Goal: Register for event/course

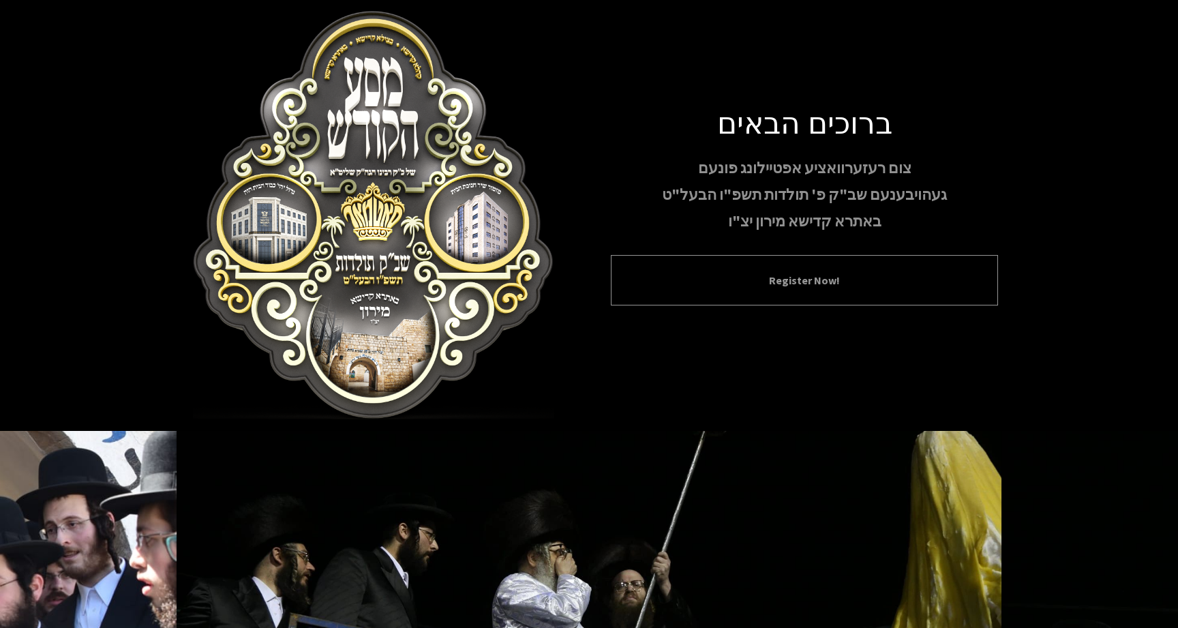
scroll to position [134, 0]
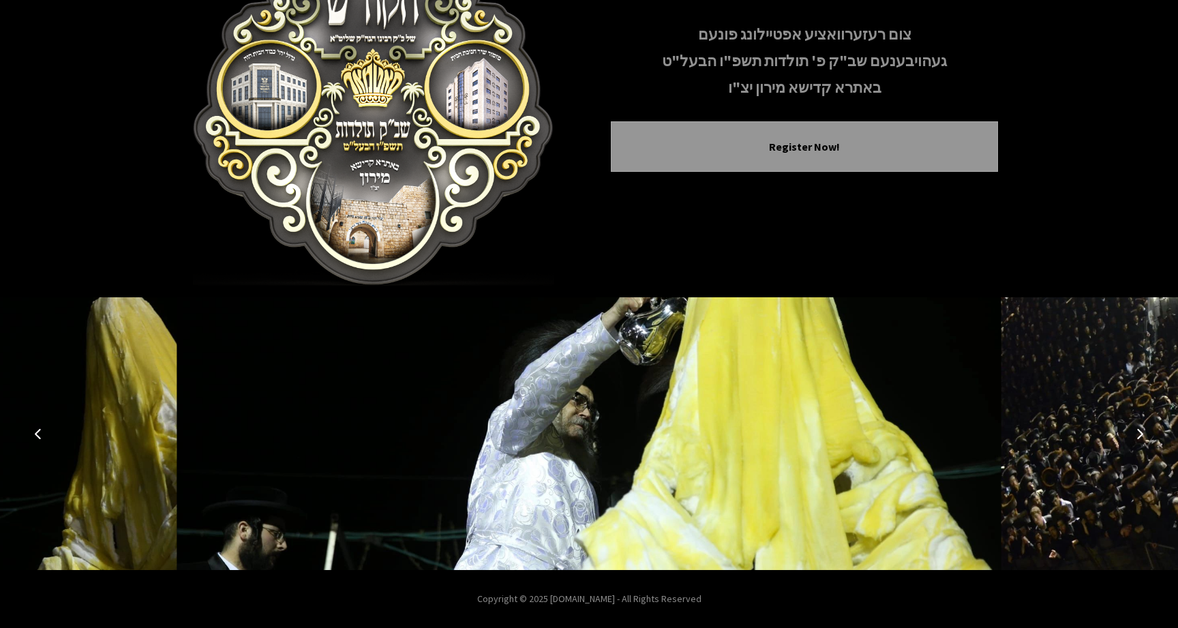
click at [1142, 437] on icon "Next image" at bounding box center [1139, 433] width 11 height 11
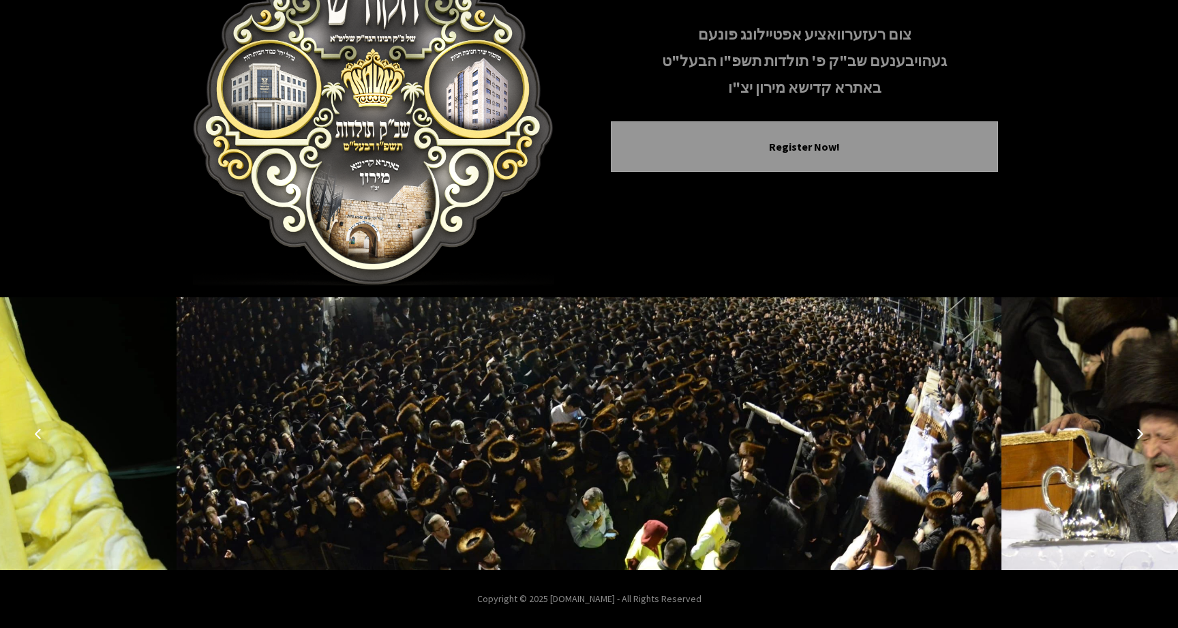
click at [1142, 438] on icon "Next image" at bounding box center [1139, 433] width 11 height 11
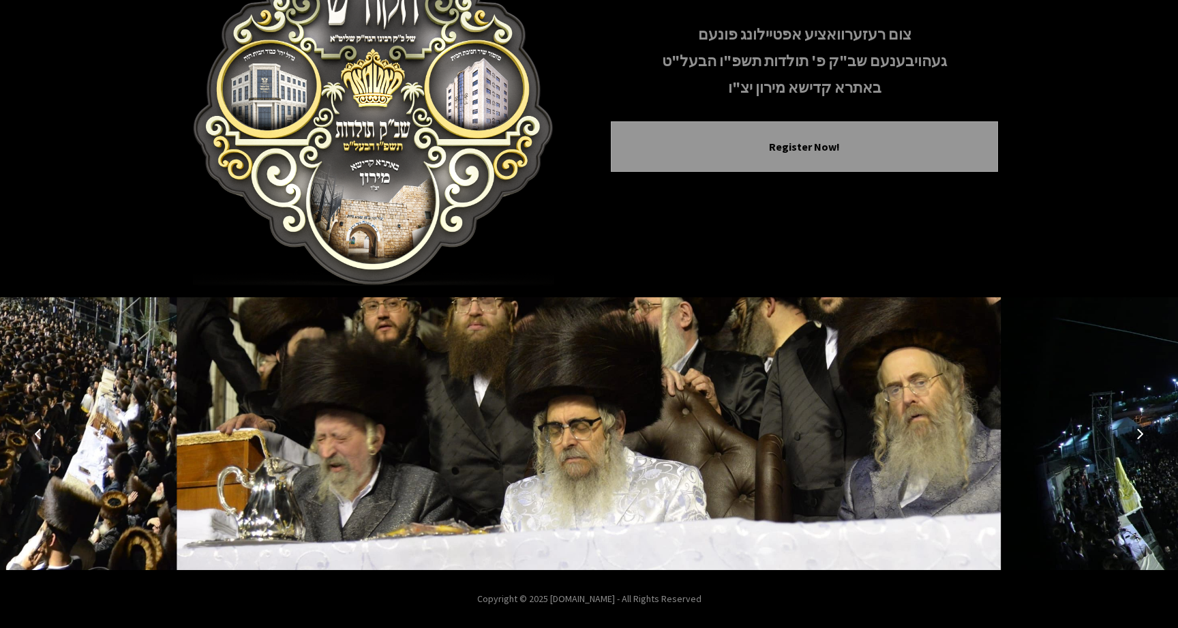
click at [1143, 439] on button "Next image" at bounding box center [1139, 433] width 33 height 33
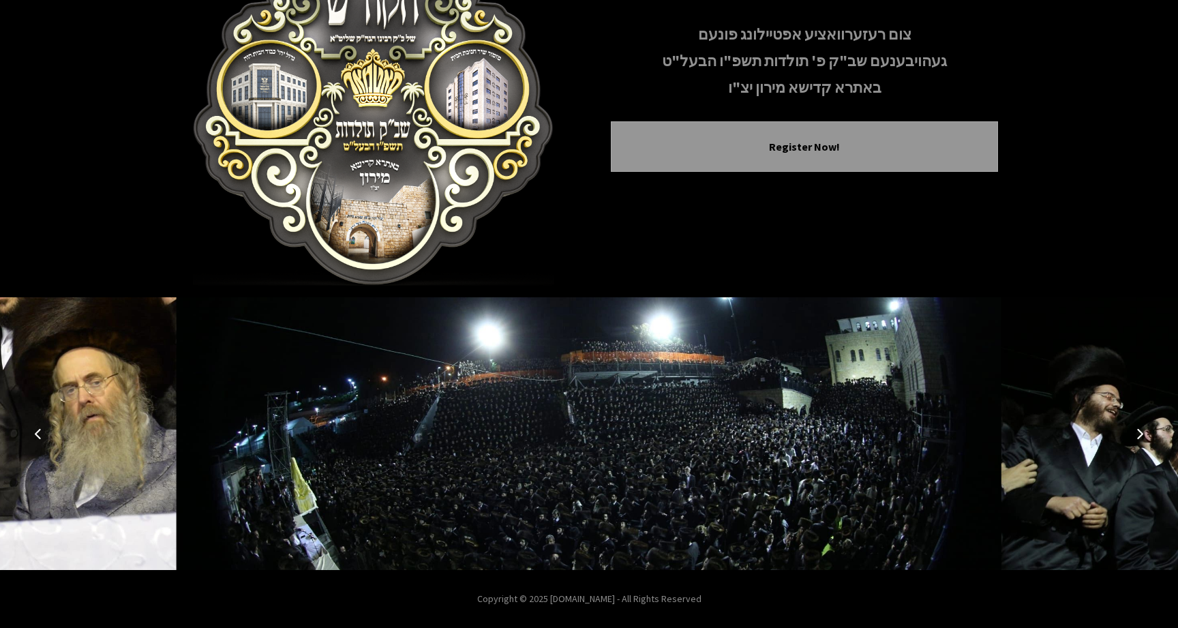
click at [1144, 440] on button "Next image" at bounding box center [1139, 433] width 33 height 33
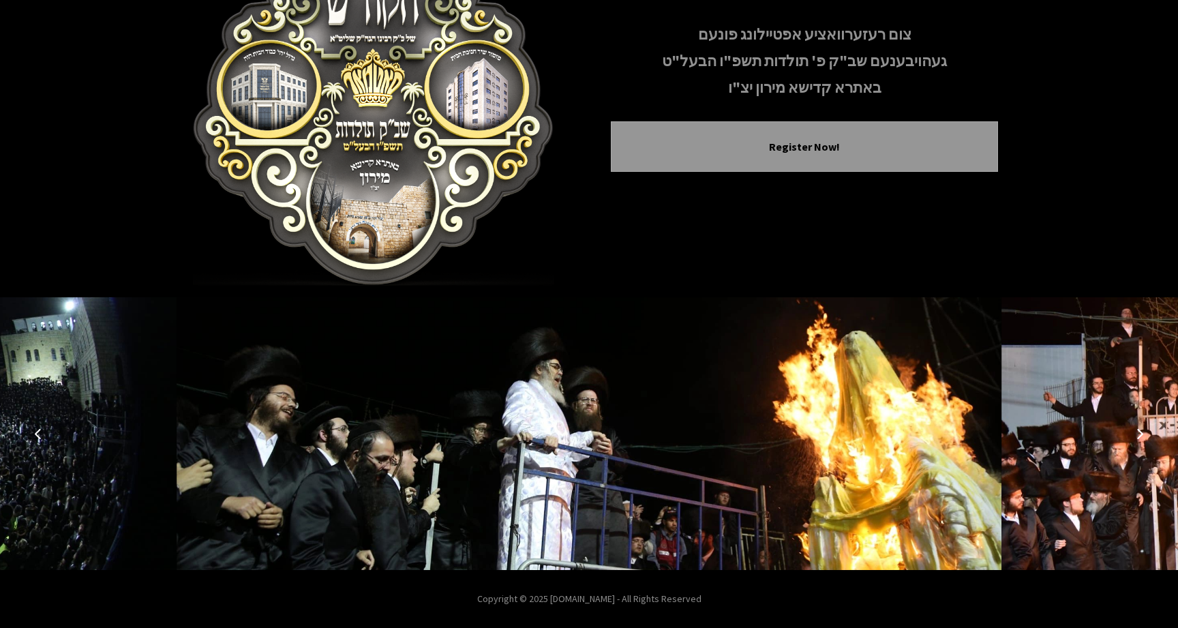
click at [46, 436] on button "Previous image" at bounding box center [38, 433] width 33 height 33
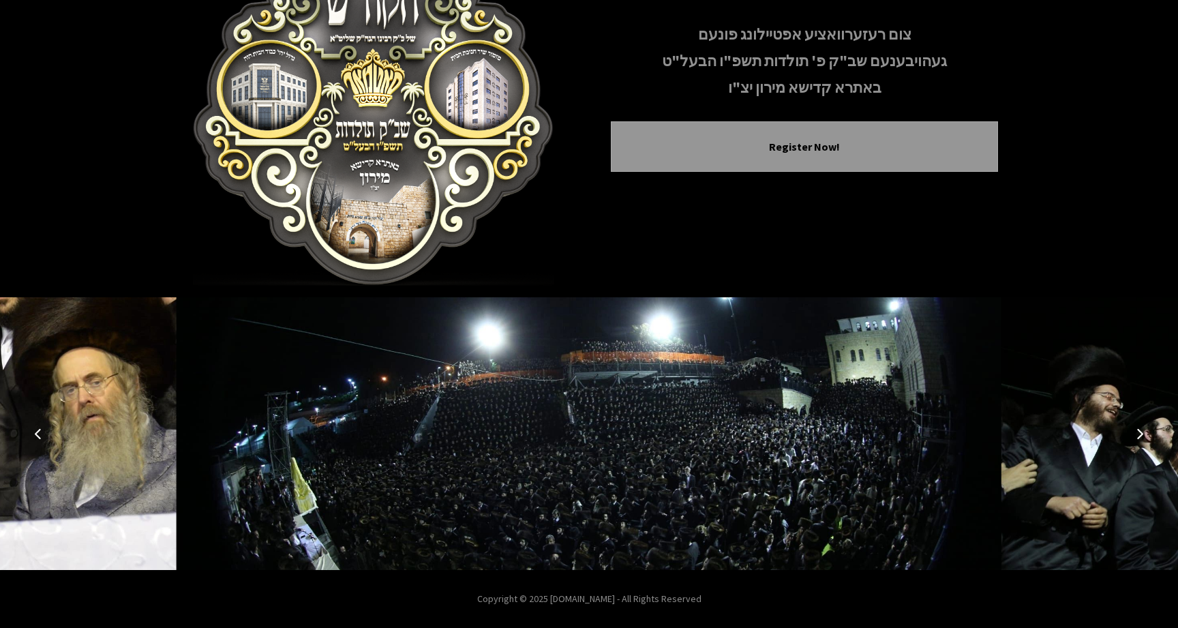
click at [1130, 432] on button "Next image" at bounding box center [1139, 433] width 33 height 33
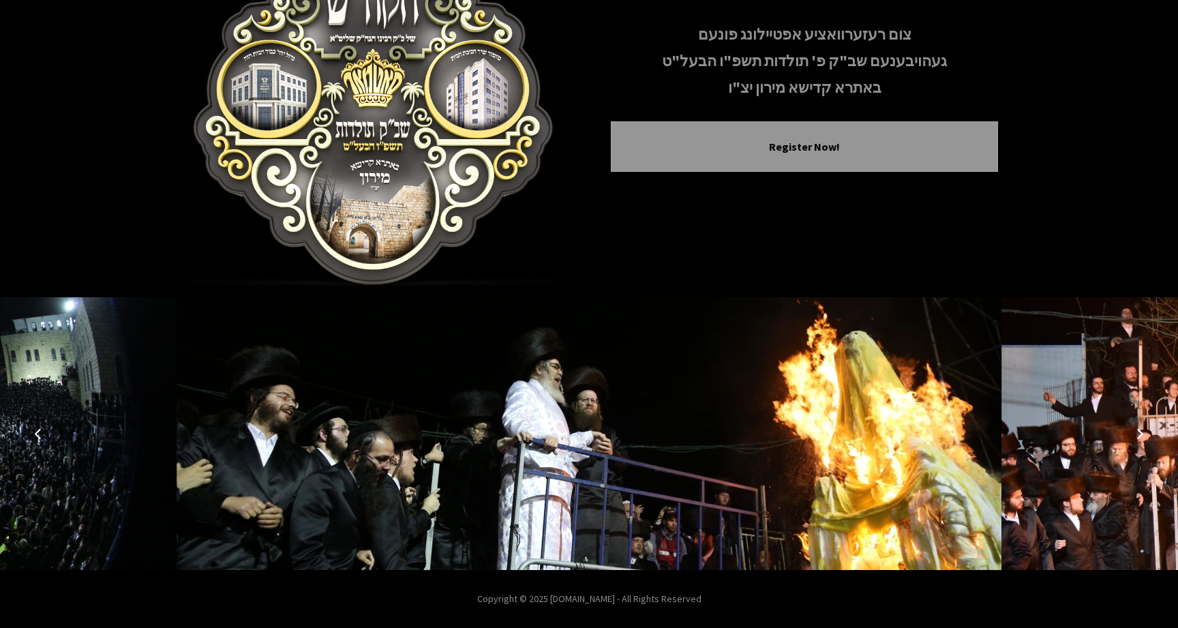
click at [1130, 432] on button "Next image" at bounding box center [1139, 433] width 33 height 33
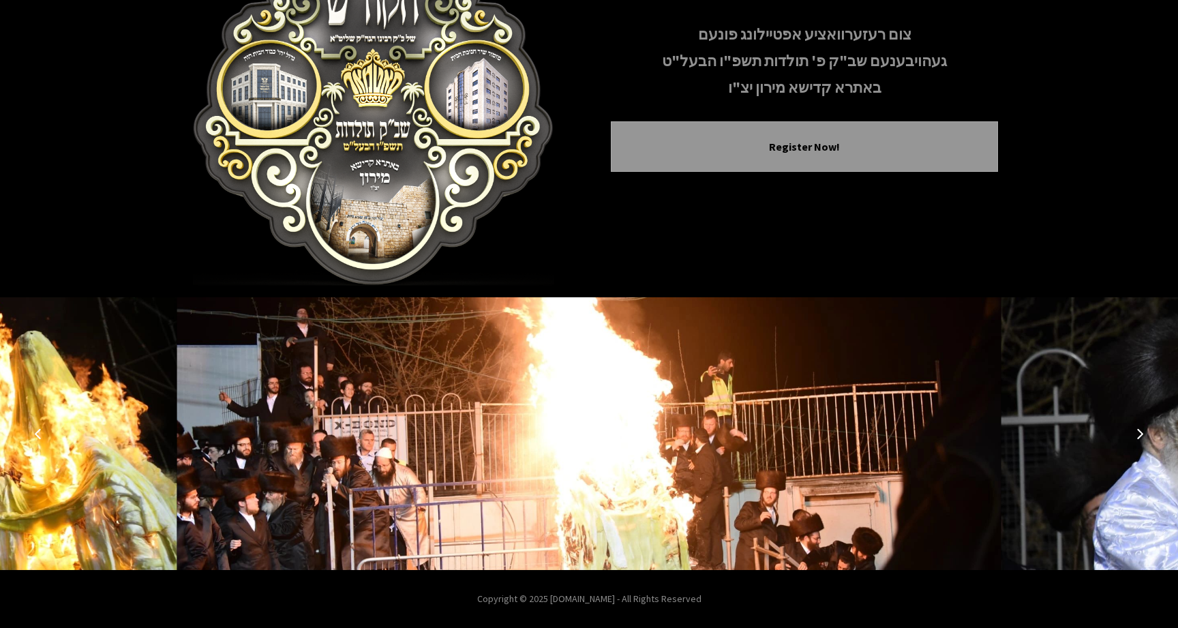
click at [1130, 432] on button "Next image" at bounding box center [1139, 433] width 33 height 33
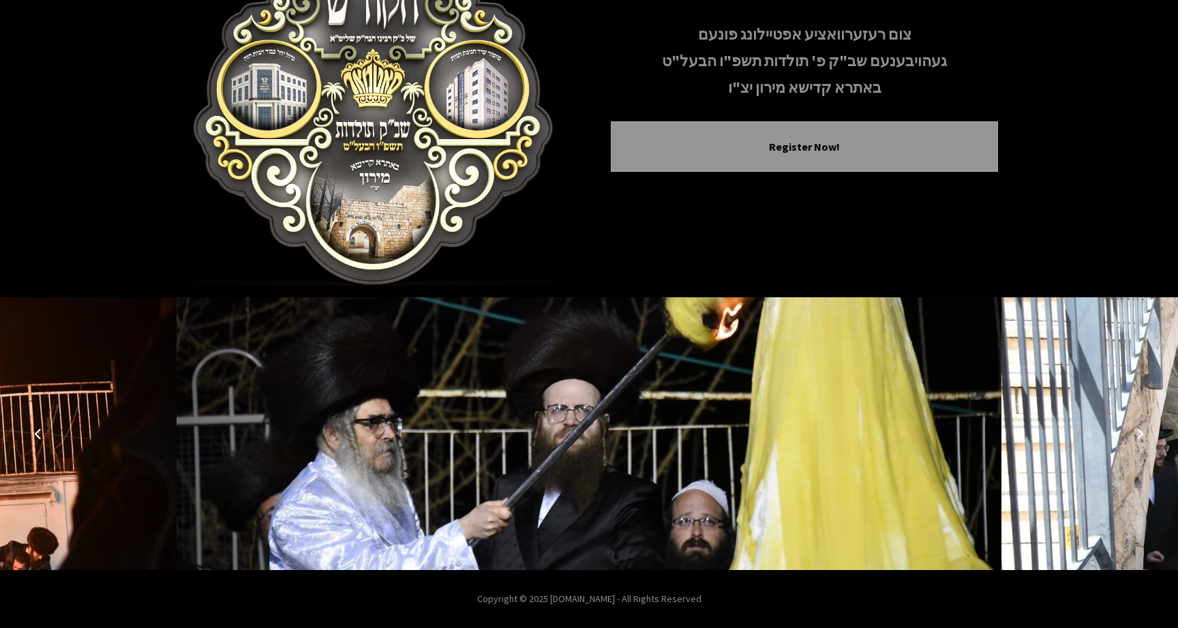
click at [1130, 432] on button "Next image" at bounding box center [1139, 433] width 33 height 33
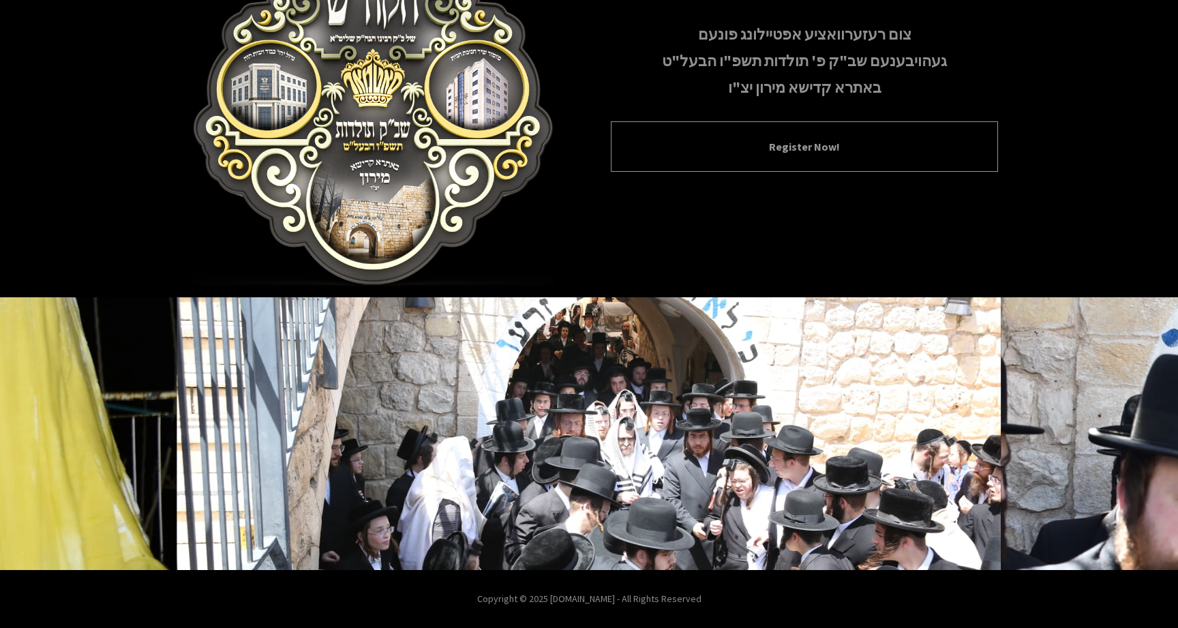
click at [889, 145] on button "Register Now!" at bounding box center [804, 146] width 353 height 16
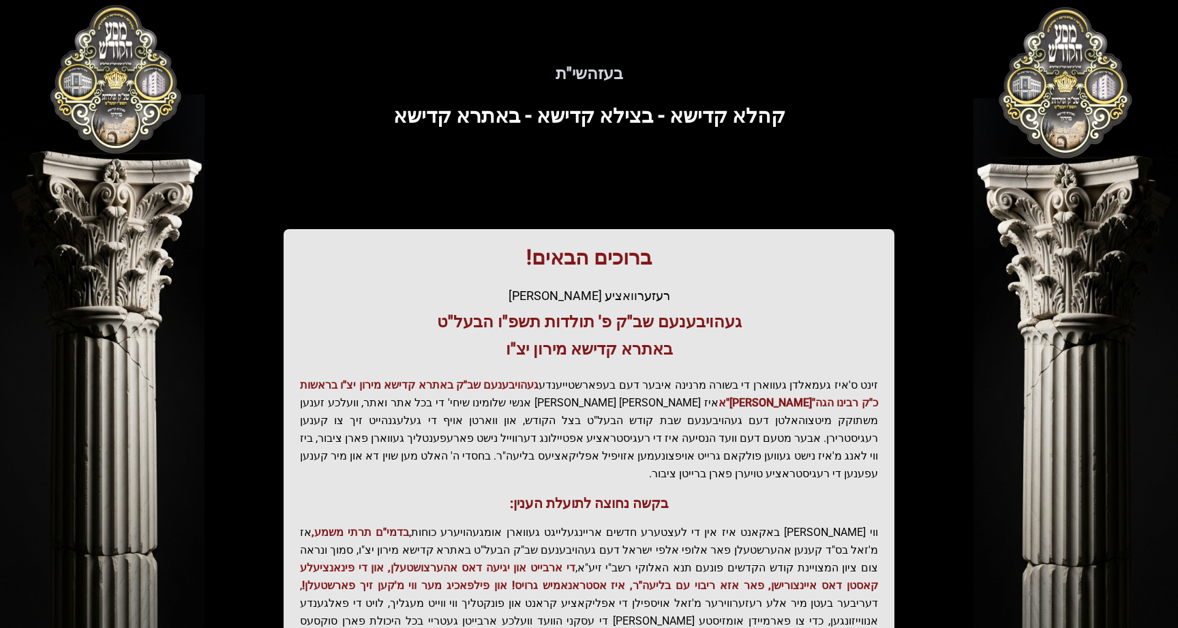
scroll to position [197, 0]
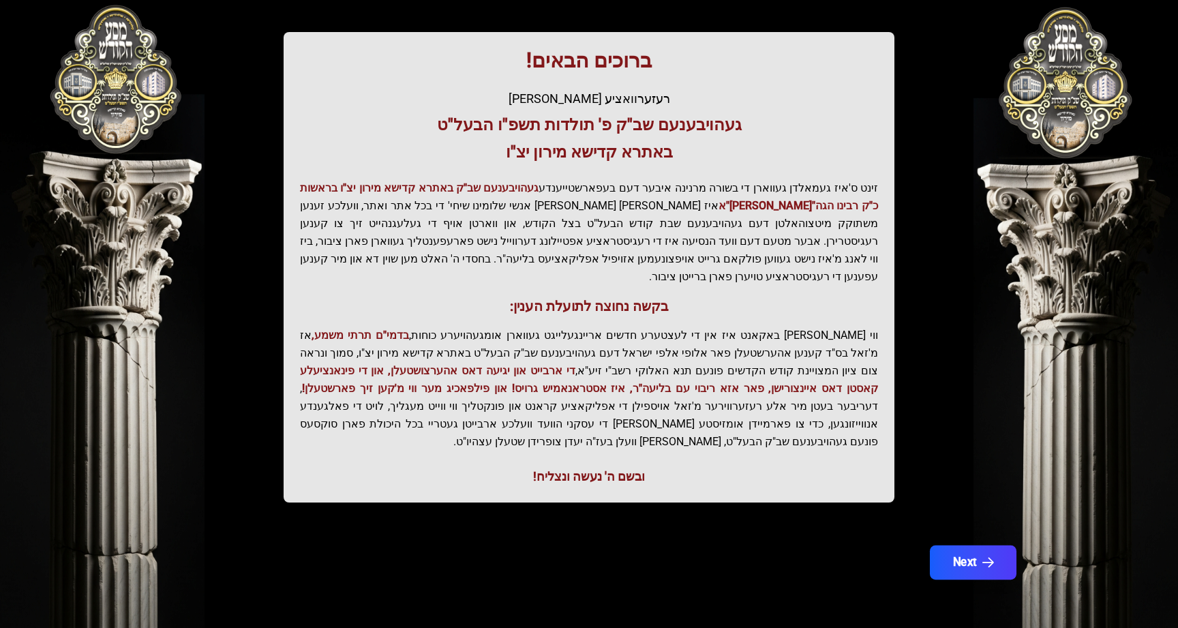
click at [974, 566] on button "Next" at bounding box center [973, 562] width 87 height 34
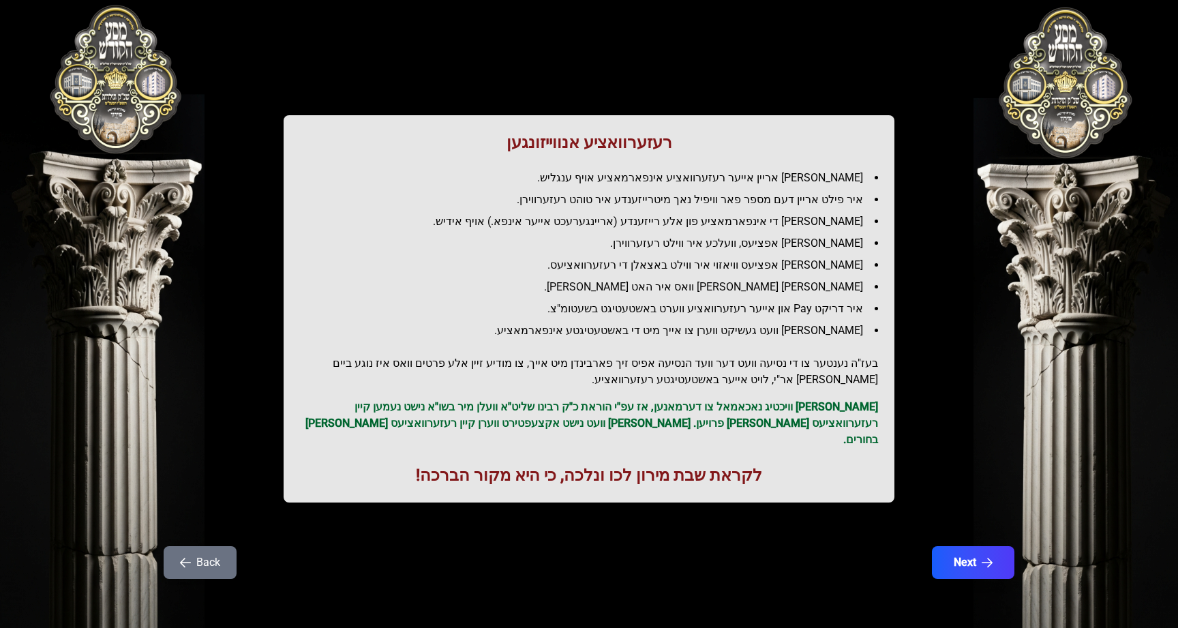
scroll to position [0, 0]
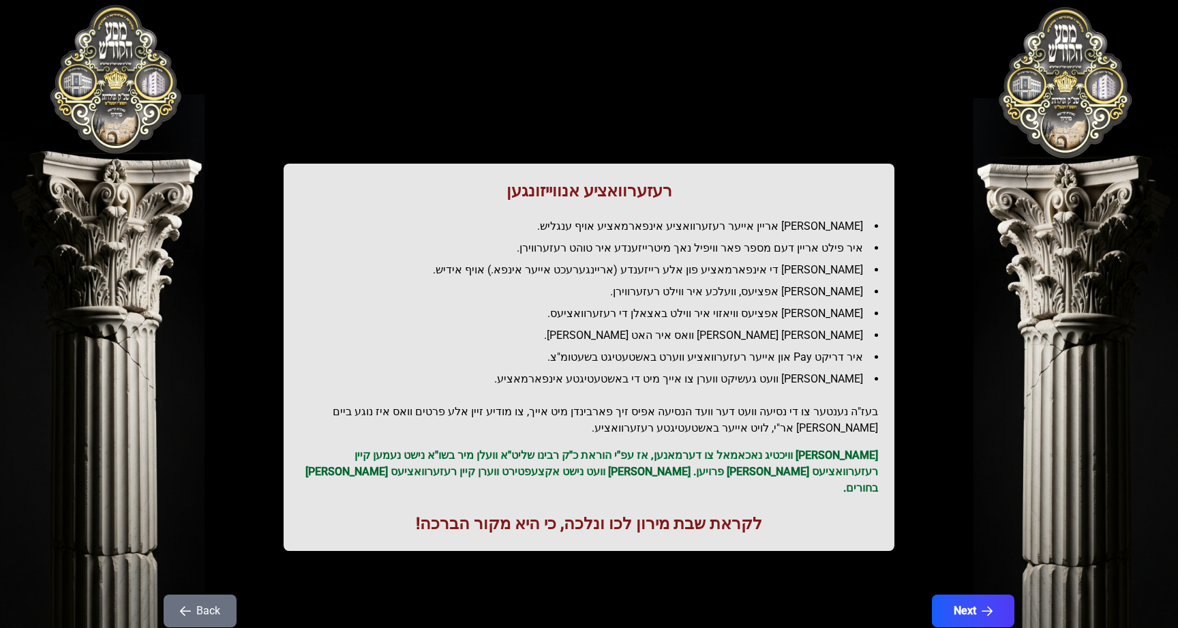
click at [198, 596] on button "Back" at bounding box center [200, 610] width 73 height 33
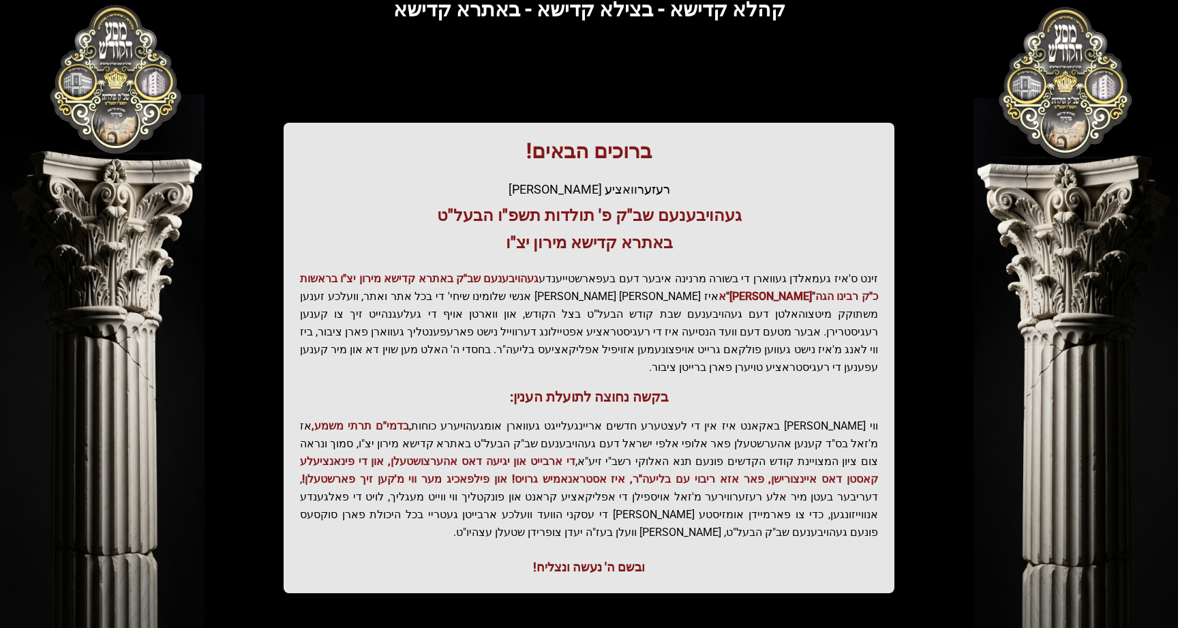
scroll to position [197, 0]
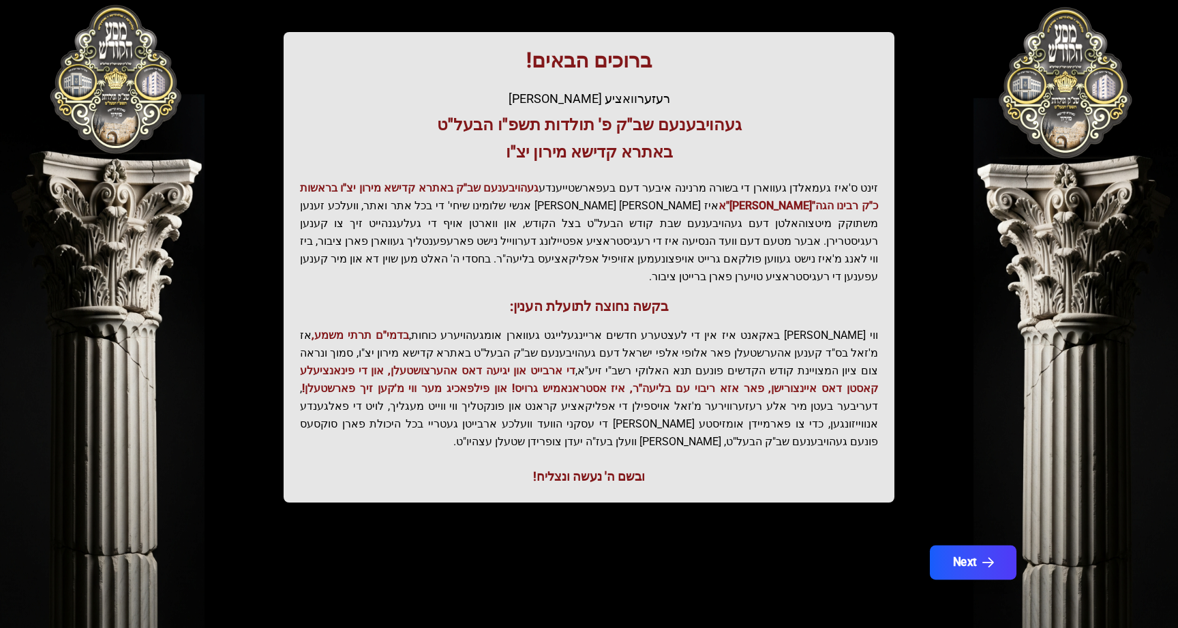
click at [954, 551] on button "Next" at bounding box center [973, 562] width 87 height 34
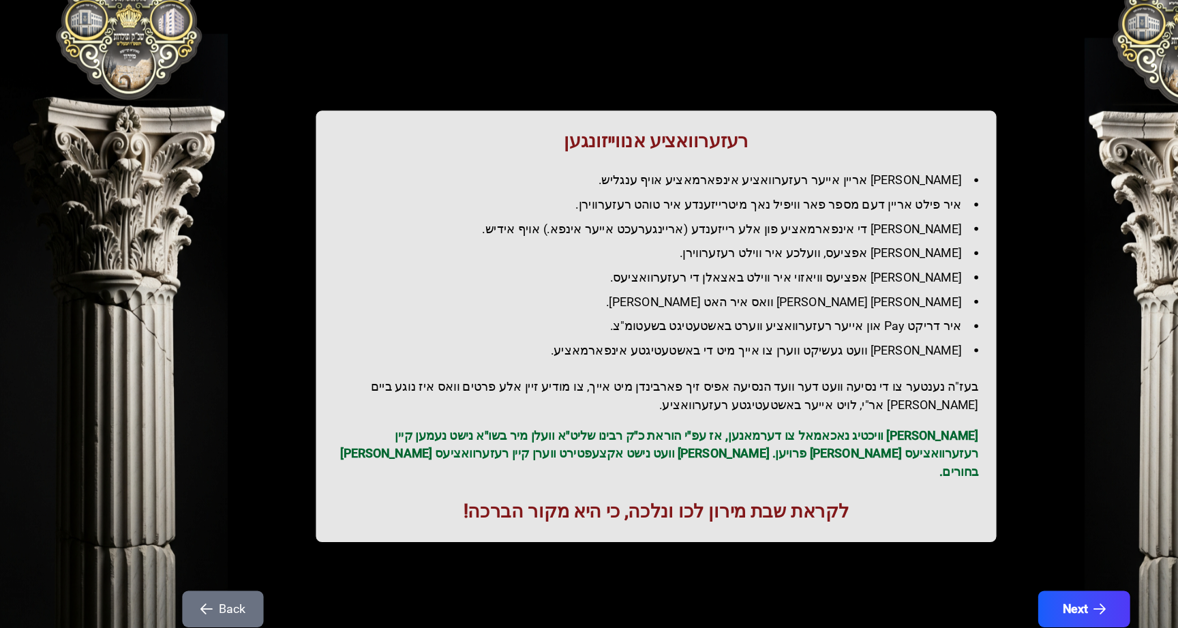
scroll to position [32, 0]
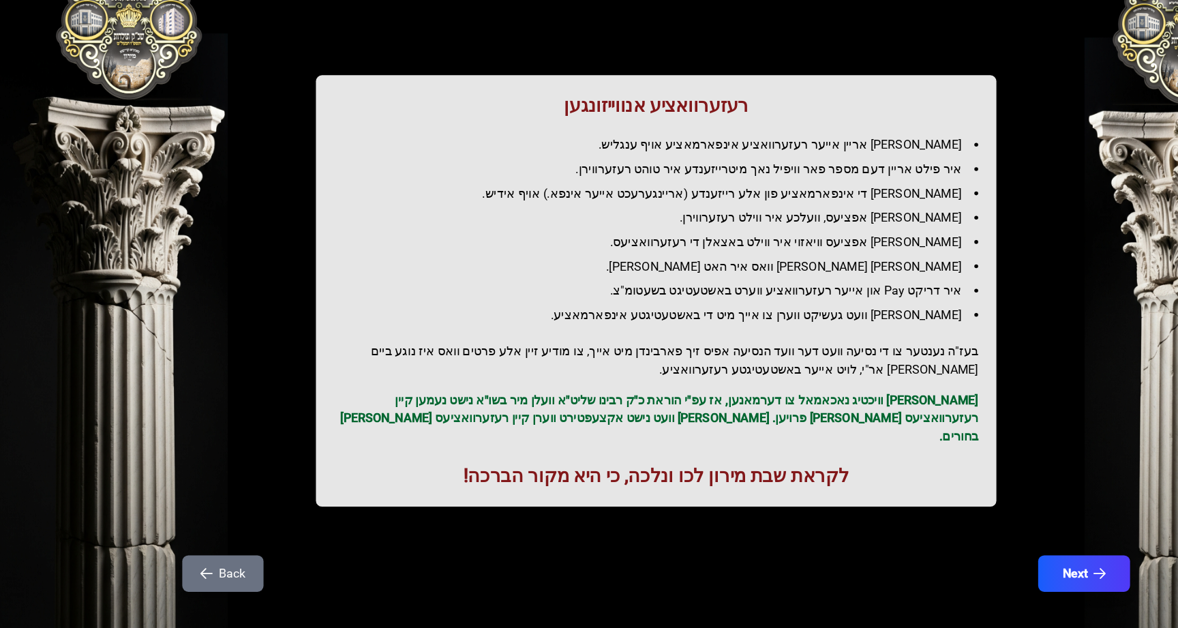
click at [695, 427] on p "[PERSON_NAME] וויכטיג נאכאמאל צו דערמאנען, אז עפ"י הוראת כ"ק רבינו שליט"א וועלן…" at bounding box center [589, 439] width 578 height 49
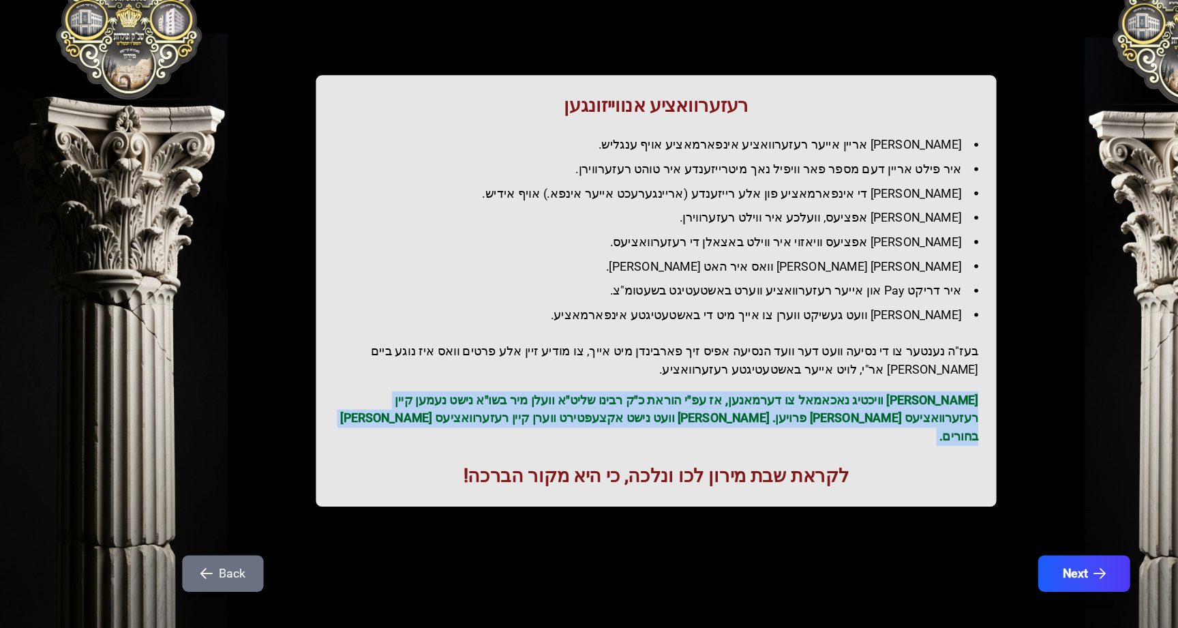
drag, startPoint x: 695, startPoint y: 427, endPoint x: 703, endPoint y: 434, distance: 10.2
click at [703, 434] on p "[PERSON_NAME] וויכטיג נאכאמאל צו דערמאנען, אז עפ"י הוראת כ"ק רבינו שליט"א וועלן…" at bounding box center [589, 439] width 578 height 49
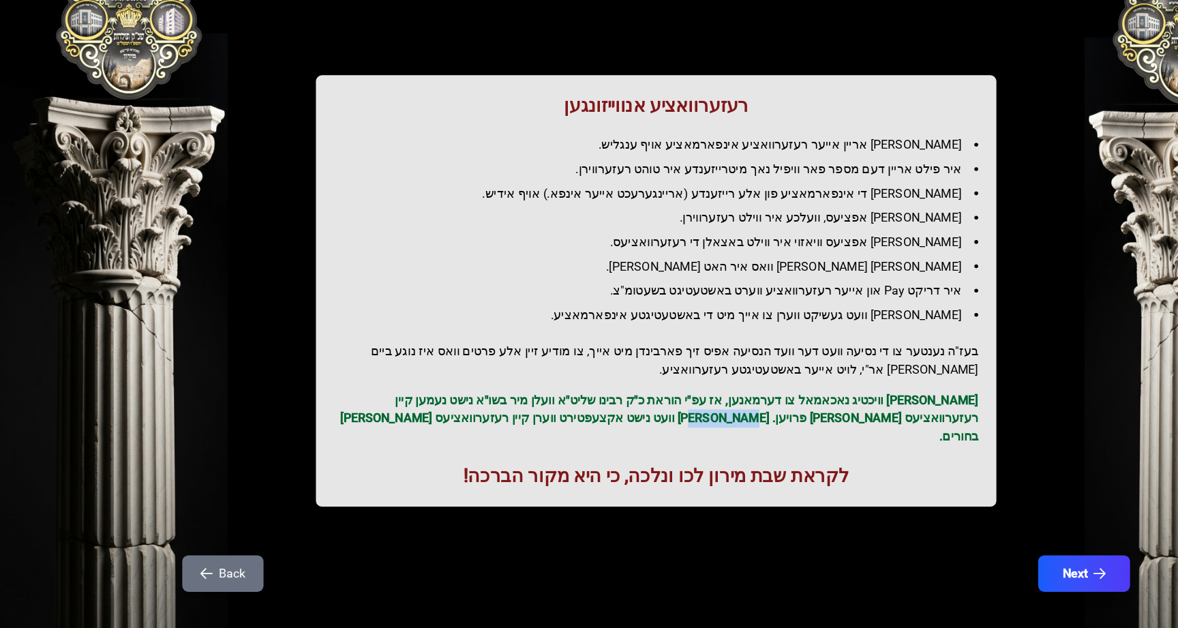
click at [703, 434] on p "[PERSON_NAME] וויכטיג נאכאמאל צו דערמאנען, אז עפ"י הוראת כ"ק רבינו שליט"א וועלן…" at bounding box center [589, 439] width 578 height 49
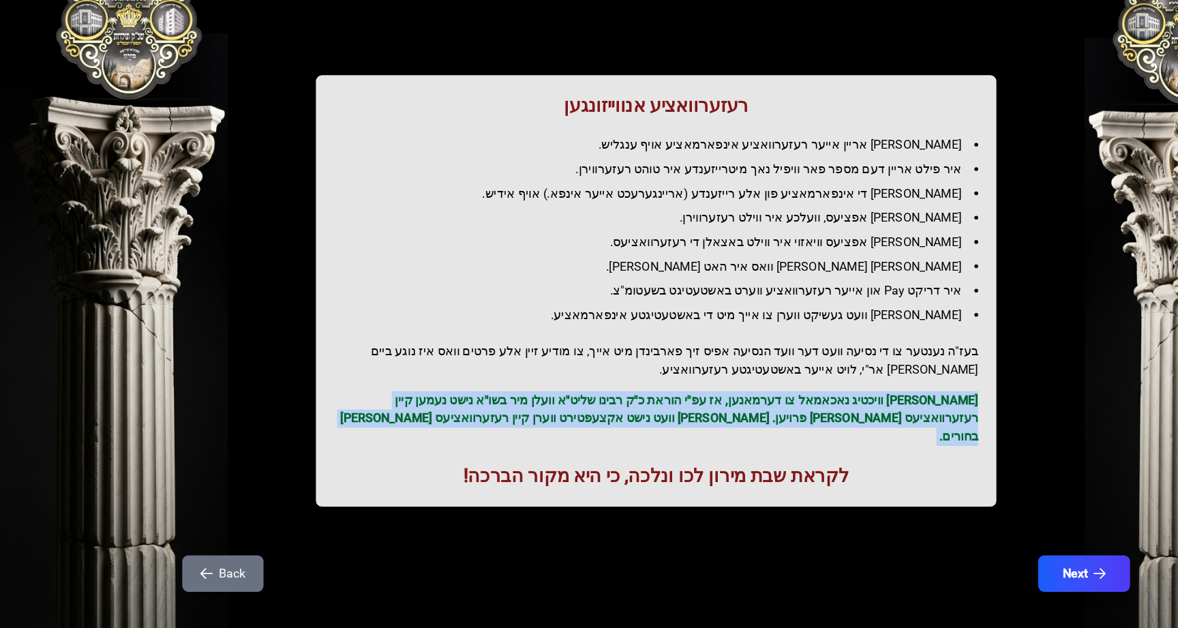
click at [703, 434] on p "[PERSON_NAME] וויכטיג נאכאמאל צו דערמאנען, אז עפ"י הוראת כ"ק רבינו שליט"א וועלן…" at bounding box center [589, 439] width 578 height 49
click at [715, 429] on p "[PERSON_NAME] וויכטיג נאכאמאל צו דערמאנען, אז עפ"י הוראת כ"ק רבינו שליט"א וועלן…" at bounding box center [589, 439] width 578 height 49
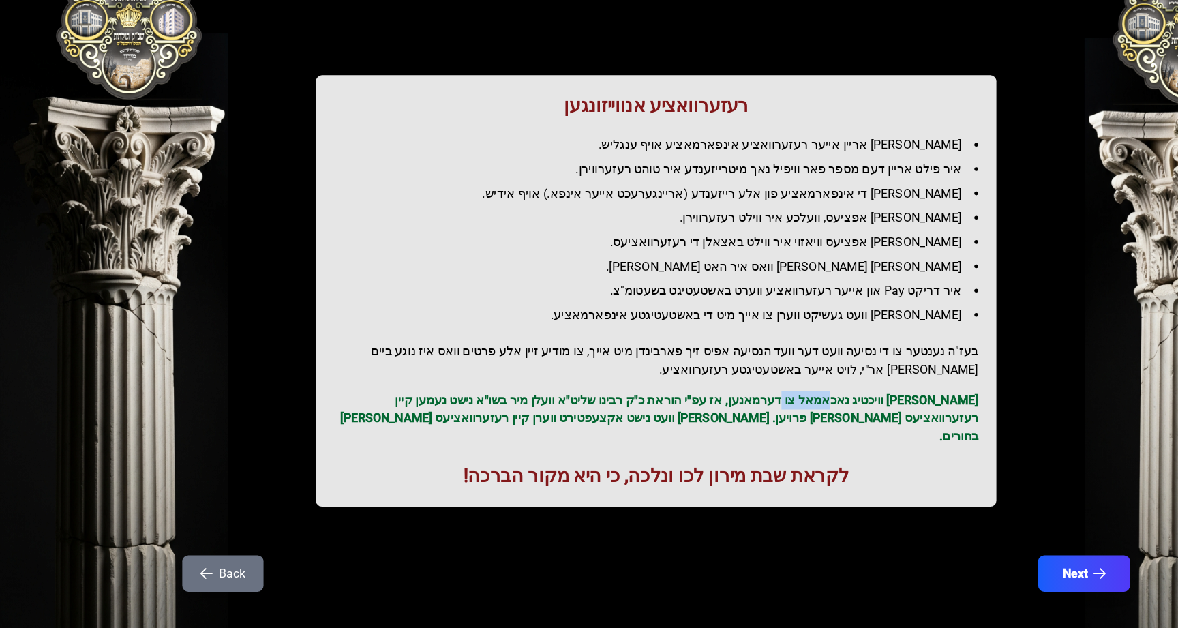
click at [715, 429] on p "[PERSON_NAME] וויכטיג נאכאמאל צו דערמאנען, אז עפ"י הוראת כ"ק רבינו שליט"א וועלן…" at bounding box center [589, 439] width 578 height 49
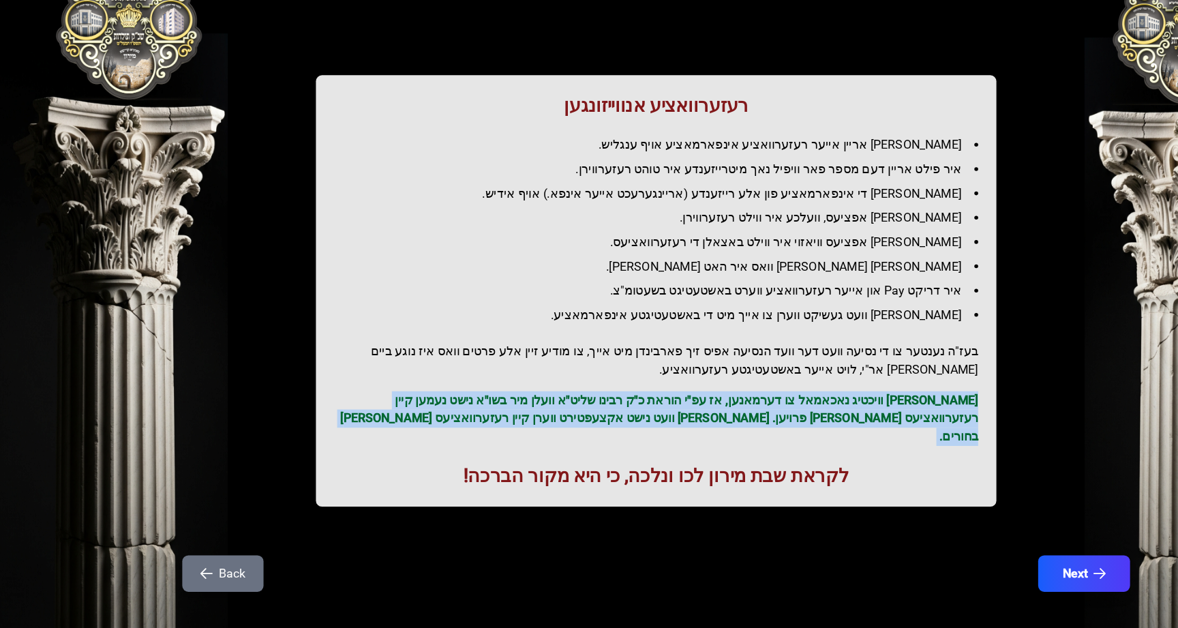
click at [715, 429] on p "[PERSON_NAME] וויכטיג נאכאמאל צו דערמאנען, אז עפ"י הוראת כ"ק רבינו שליט"א וועלן…" at bounding box center [589, 439] width 578 height 49
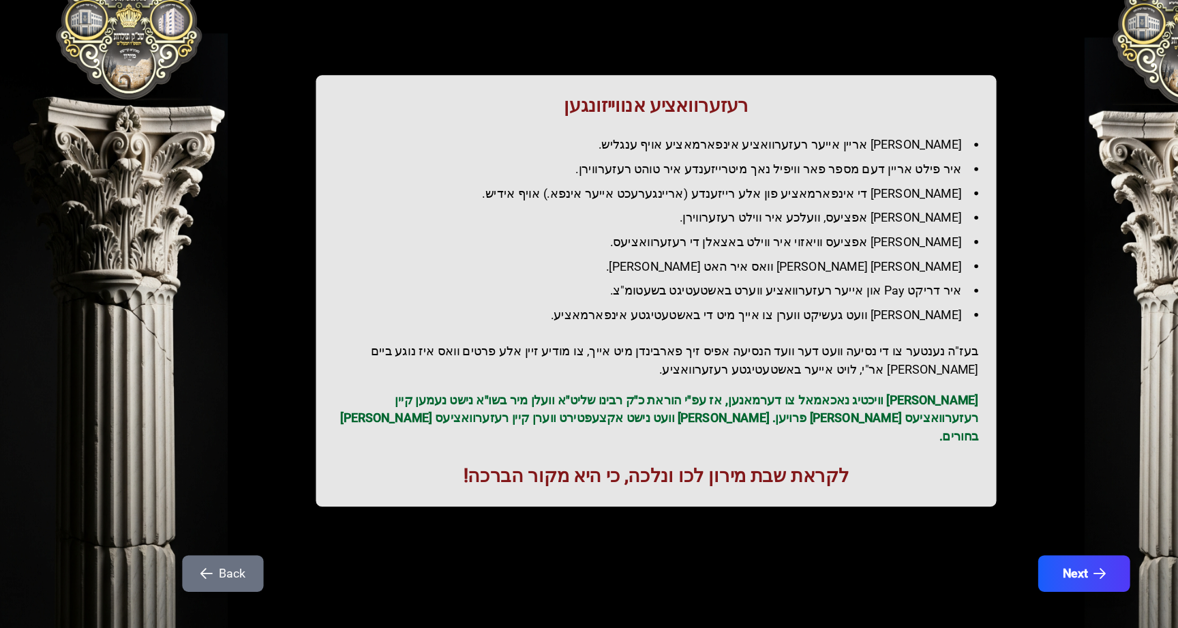
click at [770, 222] on li "איר פילט אריין דעם מספר פאר וויפיל נאך מיטרייזענדע איר טוהט רעזערווירן." at bounding box center [594, 216] width 567 height 16
click at [782, 238] on li "[PERSON_NAME] די אינפארמאציע פון אלע רייזענדע (אריינגערעכט אייער אינפא.) אויף א…" at bounding box center [594, 238] width 567 height 16
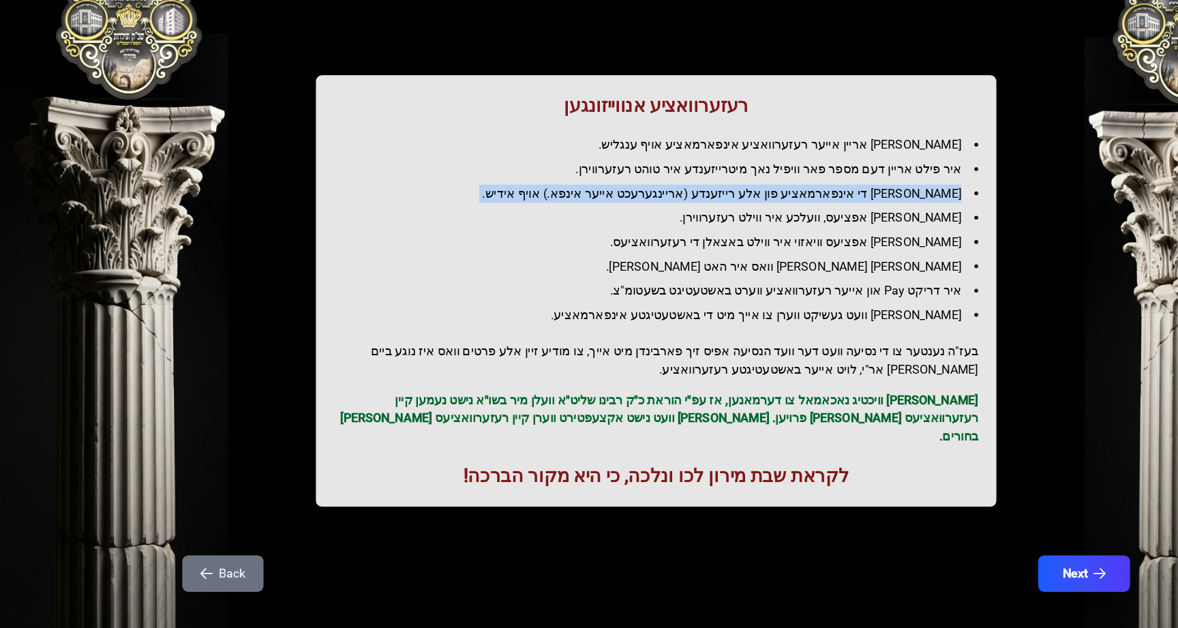
click at [782, 238] on li "[PERSON_NAME] די אינפארמאציע פון אלע רייזענדע (אריינגערעכט אייער אינפא.) אויף א…" at bounding box center [594, 238] width 567 height 16
click at [800, 245] on li "[PERSON_NAME] די אינפארמאציע פון אלע רייזענדע (אריינגערעכט אייער אינפא.) אויף א…" at bounding box center [594, 238] width 567 height 16
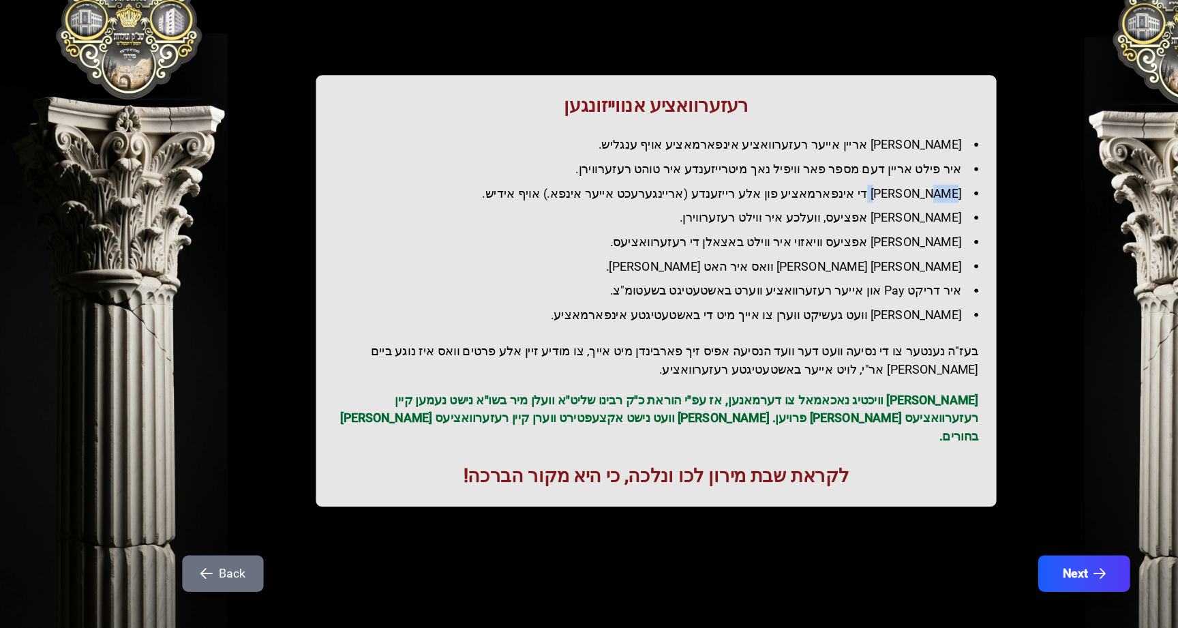
click at [800, 245] on li "[PERSON_NAME] די אינפארמאציע פון אלע רייזענדע (אריינגערעכט אייער אינפא.) אויף א…" at bounding box center [594, 238] width 567 height 16
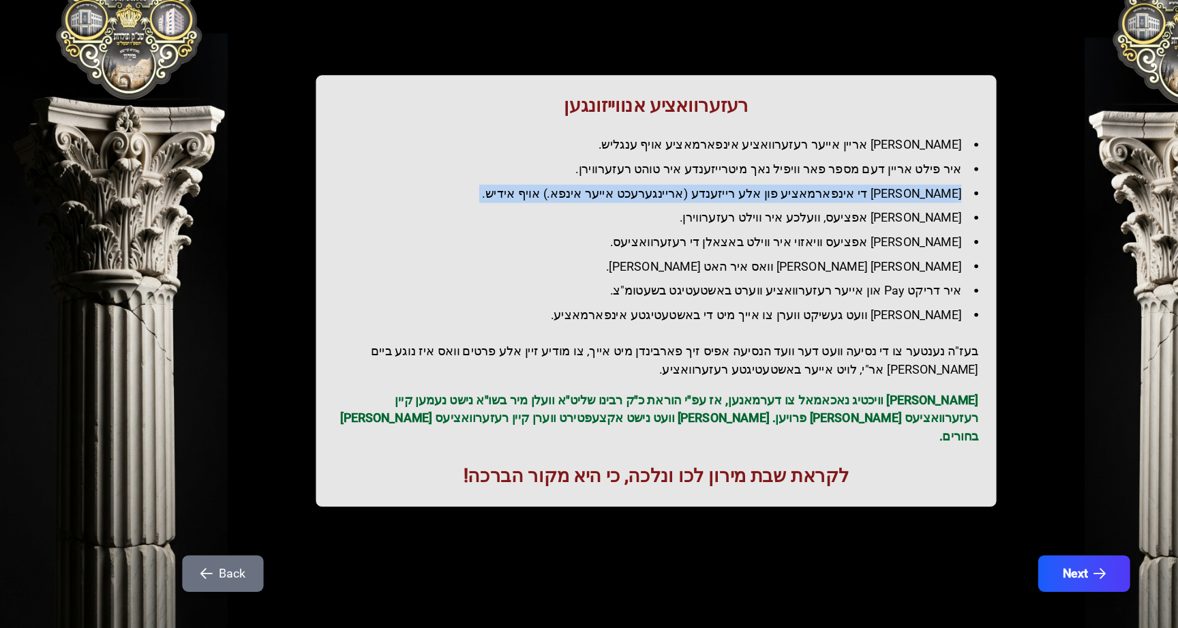
drag, startPoint x: 800, startPoint y: 245, endPoint x: 808, endPoint y: 261, distance: 18.6
click at [804, 253] on ul "[PERSON_NAME] אריין אייער רעזערוואציע אינפארמאציע אויף ענגליש. איר פילט אריין ד…" at bounding box center [589, 270] width 578 height 169
click at [808, 261] on li "[PERSON_NAME] אפציעס, וועלכע איר ווילט רעזערווירן." at bounding box center [594, 260] width 567 height 16
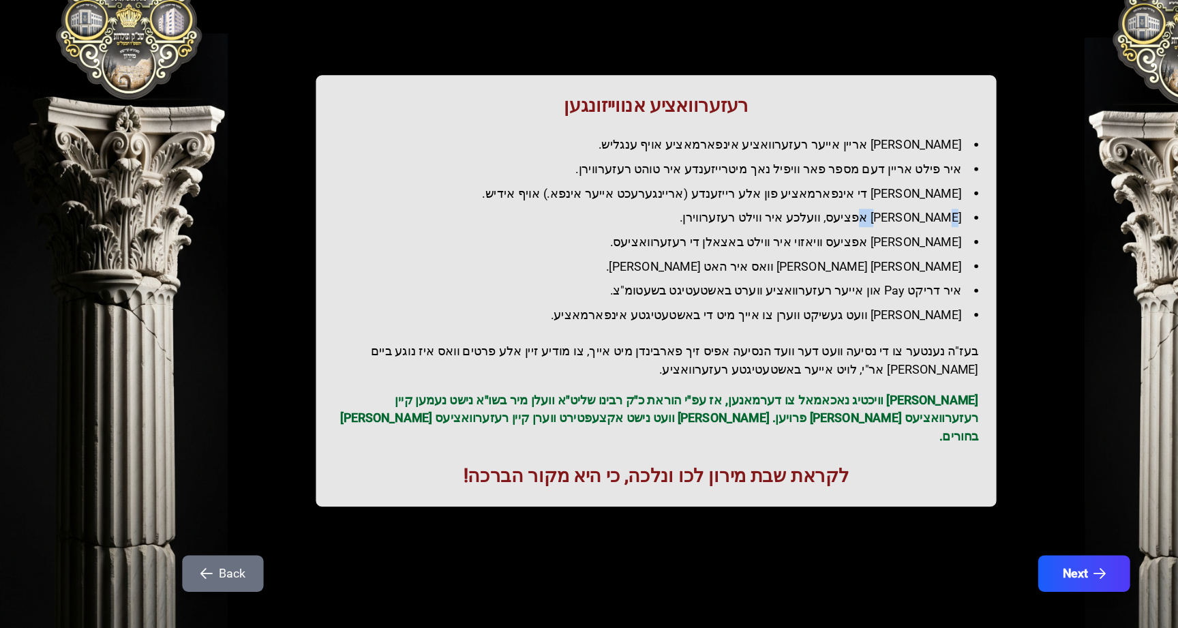
click at [808, 261] on li "[PERSON_NAME] אפציעס, וועלכע איר ווילט רעזערווירן." at bounding box center [594, 260] width 567 height 16
click at [815, 290] on ul "[PERSON_NAME] אריין אייער רעזערוואציע אינפארמאציע אויף ענגליש. איר פילט אריין ד…" at bounding box center [589, 270] width 578 height 169
click at [821, 278] on li "[PERSON_NAME] אפציעס וויאזוי איר ווילט באצאלן די רעזערוואציעס." at bounding box center [594, 281] width 567 height 16
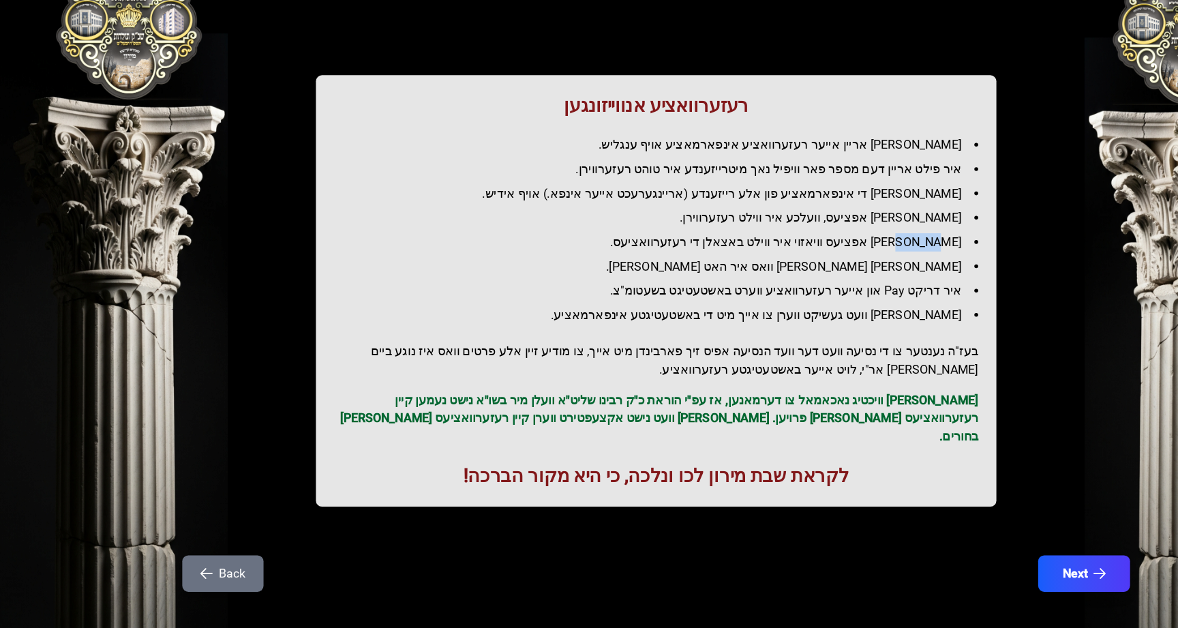
click at [821, 278] on li "[PERSON_NAME] אפציעס וויאזוי איר ווילט באצאלן די רעזערוואציעס." at bounding box center [594, 281] width 567 height 16
click at [830, 292] on ul "[PERSON_NAME] אריין אייער רעזערוואציע אינפארמאציע אויף ענגליש. איר פילט אריין ד…" at bounding box center [589, 270] width 578 height 169
click at [835, 310] on li "[PERSON_NAME] [PERSON_NAME] וואס איר האט [PERSON_NAME]." at bounding box center [594, 303] width 567 height 16
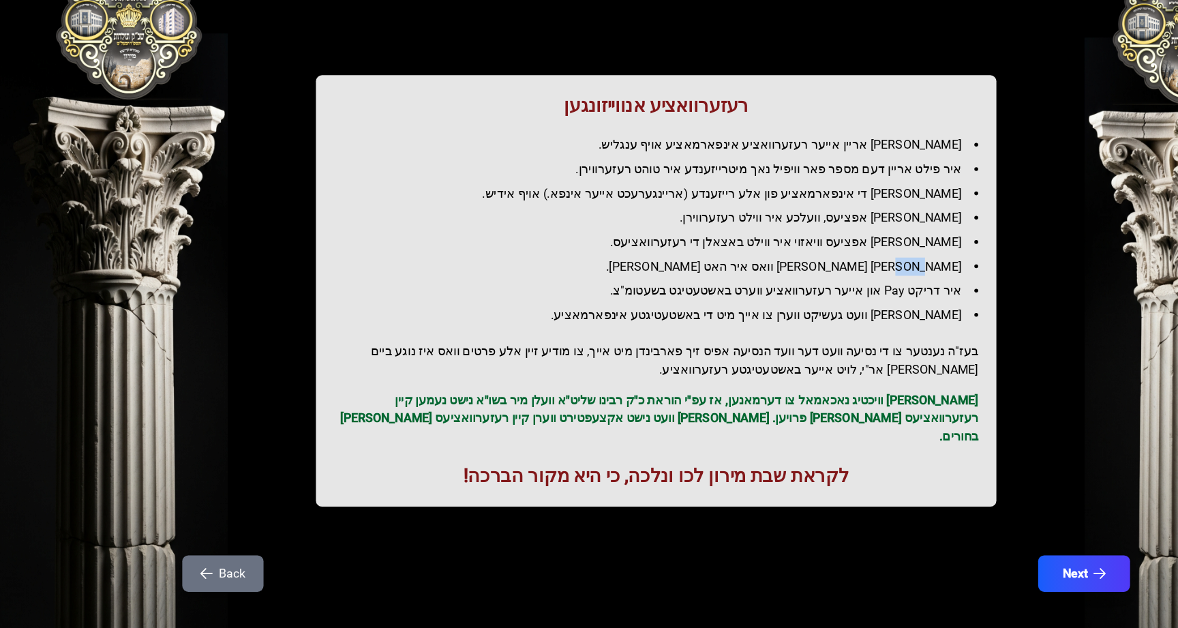
click at [835, 310] on li "[PERSON_NAME] [PERSON_NAME] וואס איר האט [PERSON_NAME]." at bounding box center [594, 303] width 567 height 16
click at [847, 342] on li "[PERSON_NAME] וועט געשיקט ווערן צו אייך מיט די באשטעטיגטע אינפארמאציע." at bounding box center [594, 347] width 567 height 16
click at [854, 380] on h2 "בעז"ה נענטער צו די נסיעה וועט דער וועד הנסיעה אפיס זיך פארבינדן מיט אייך, צו מו…" at bounding box center [589, 387] width 578 height 33
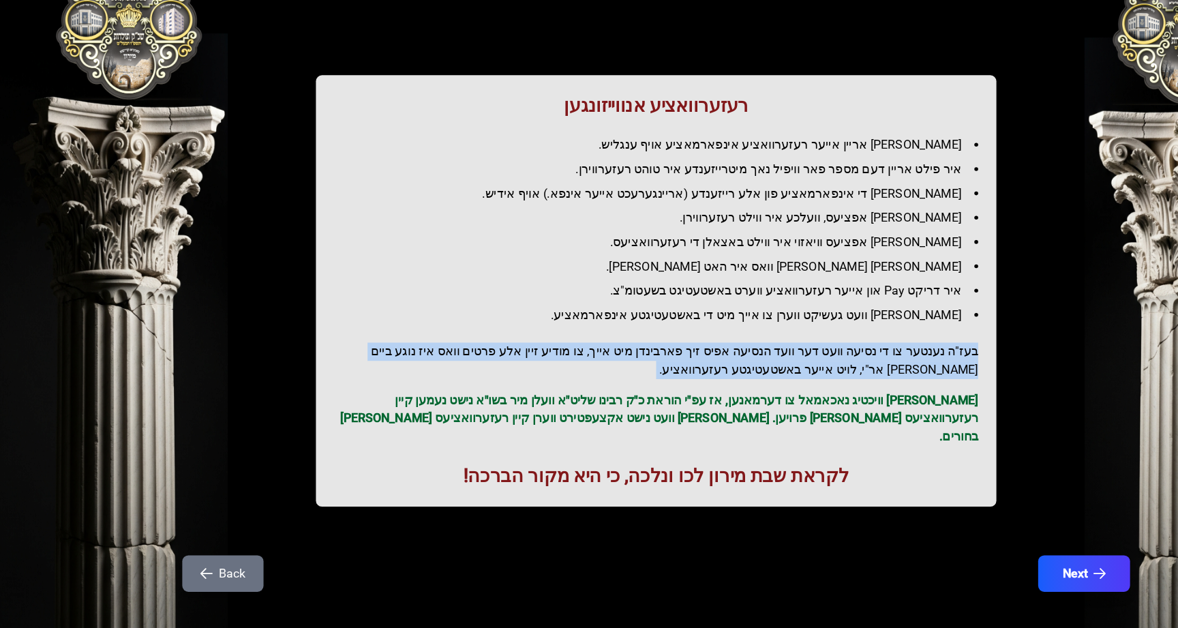
click at [854, 380] on h2 "בעז"ה נענטער צו די נסיעה וועט דער וועד הנסיעה אפיס זיך פארבינדן מיט אייך, צו מו…" at bounding box center [589, 387] width 578 height 33
click at [859, 386] on h2 "בעז"ה נענטער צו די נסיעה וועט דער וועד הנסיעה אפיס זיך פארבינדן מיט אייך, צו מו…" at bounding box center [589, 387] width 578 height 33
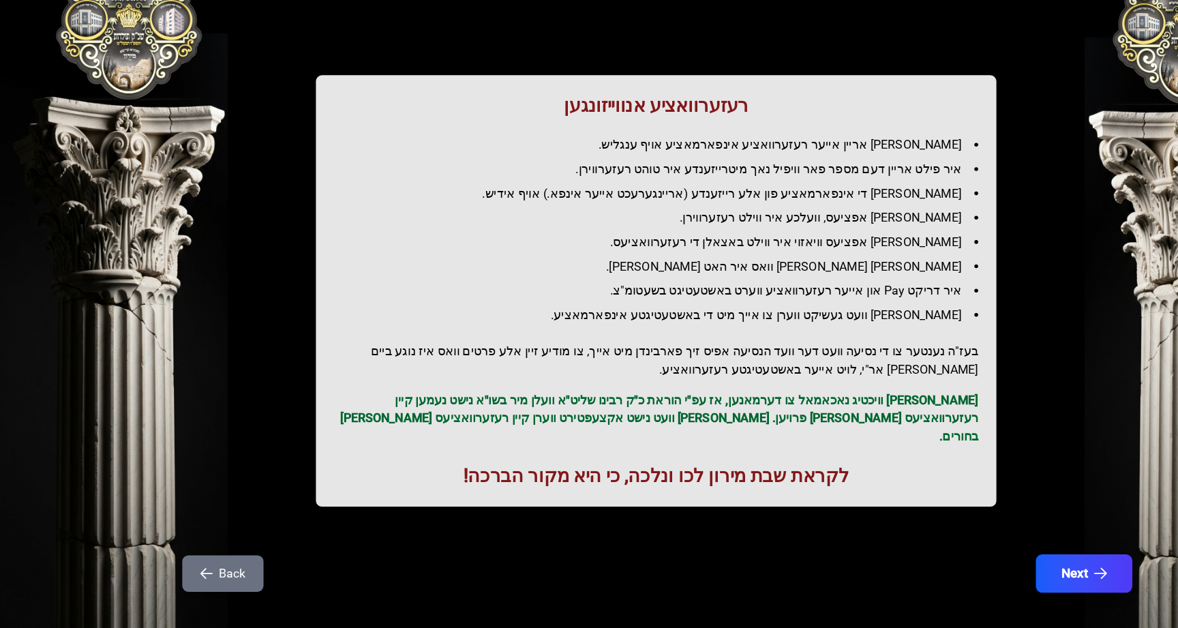
click at [960, 565] on button "Next" at bounding box center [973, 579] width 87 height 34
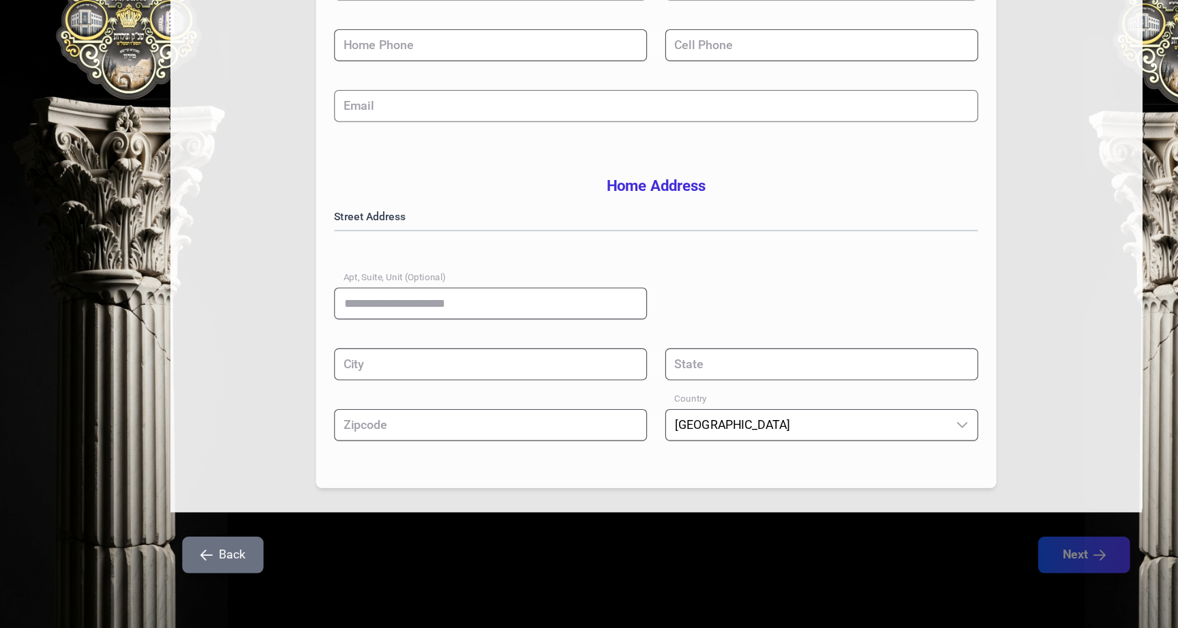
scroll to position [216, 0]
click at [500, 339] on input "Apt, Suite, Unit (Optional)" at bounding box center [440, 336] width 281 height 29
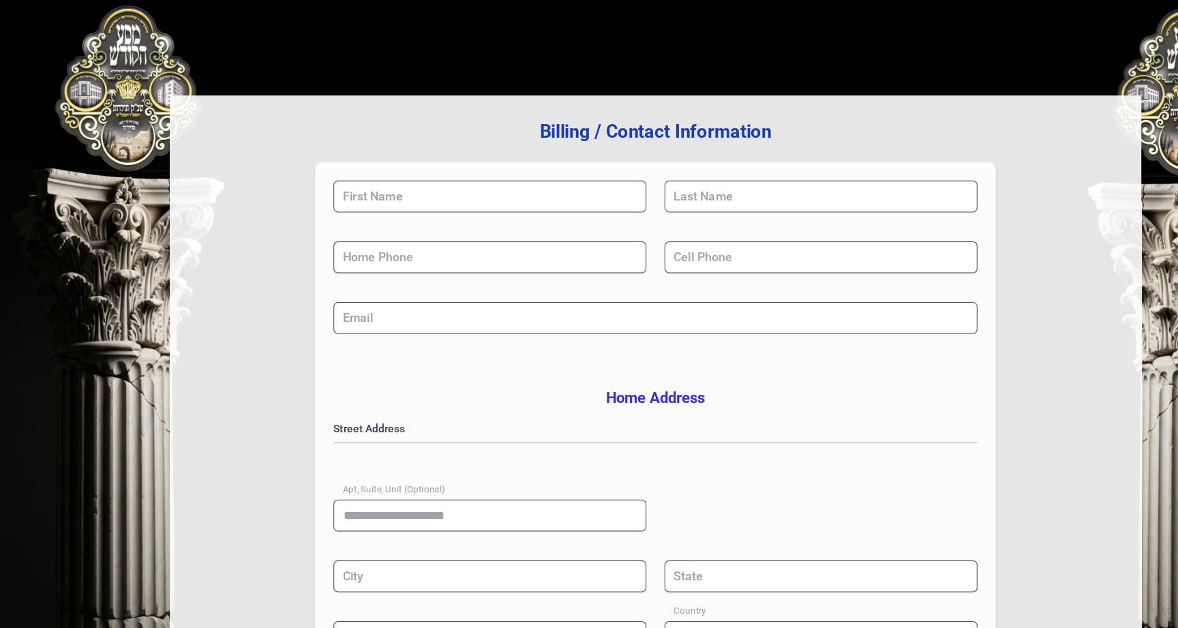
scroll to position [0, 0]
